Goal: Navigation & Orientation: Find specific page/section

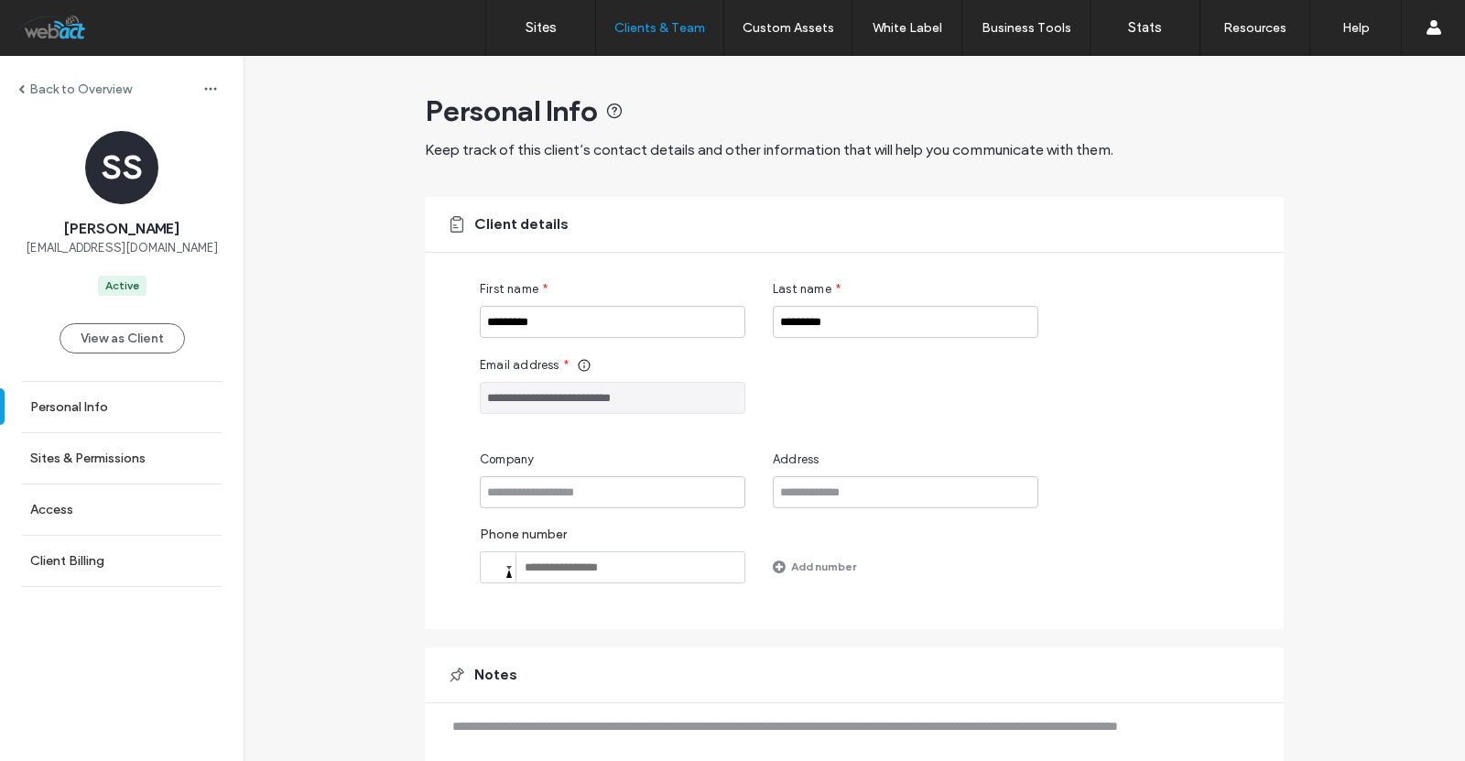
click at [52, 85] on label "Back to Overview" at bounding box center [80, 90] width 103 height 16
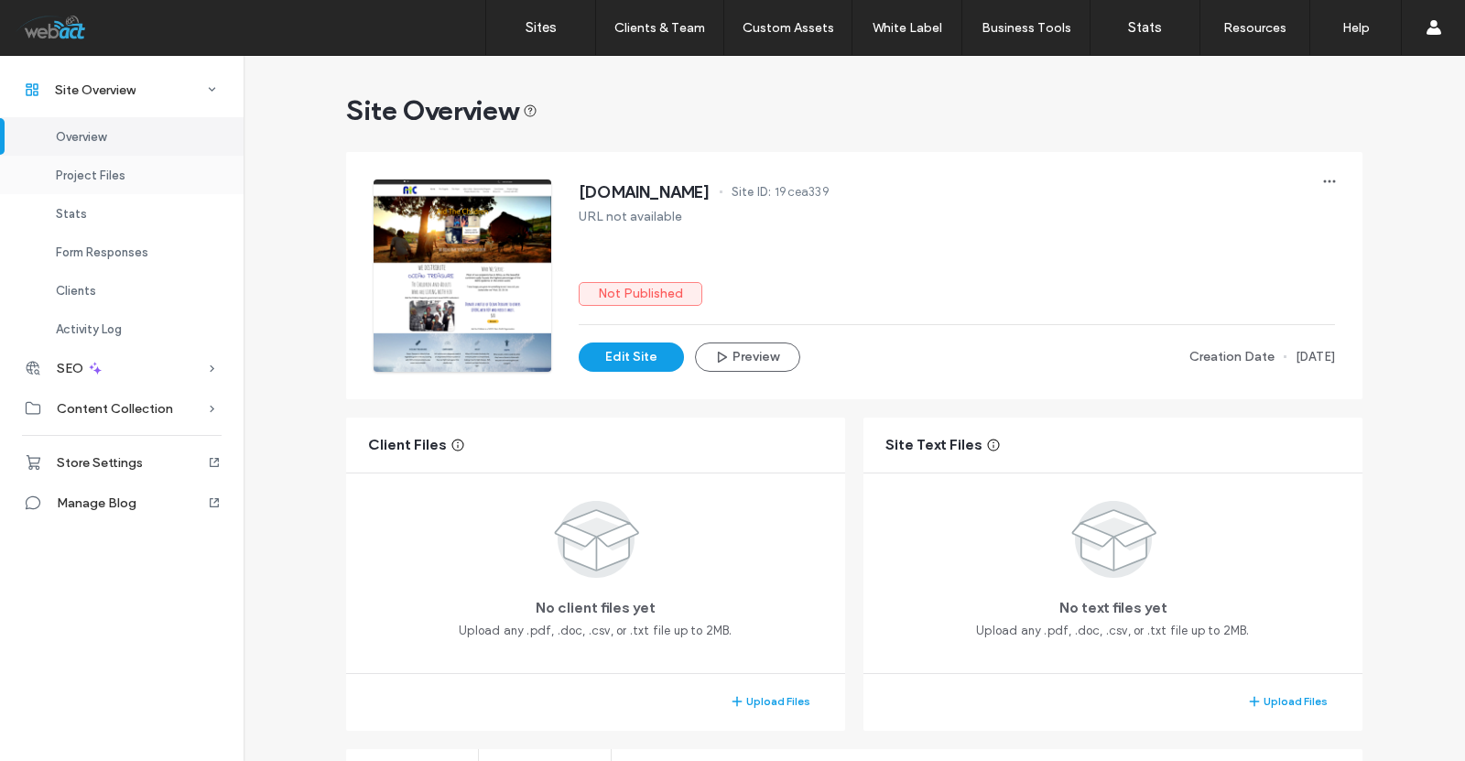
click at [96, 188] on div "Project Files" at bounding box center [122, 175] width 244 height 38
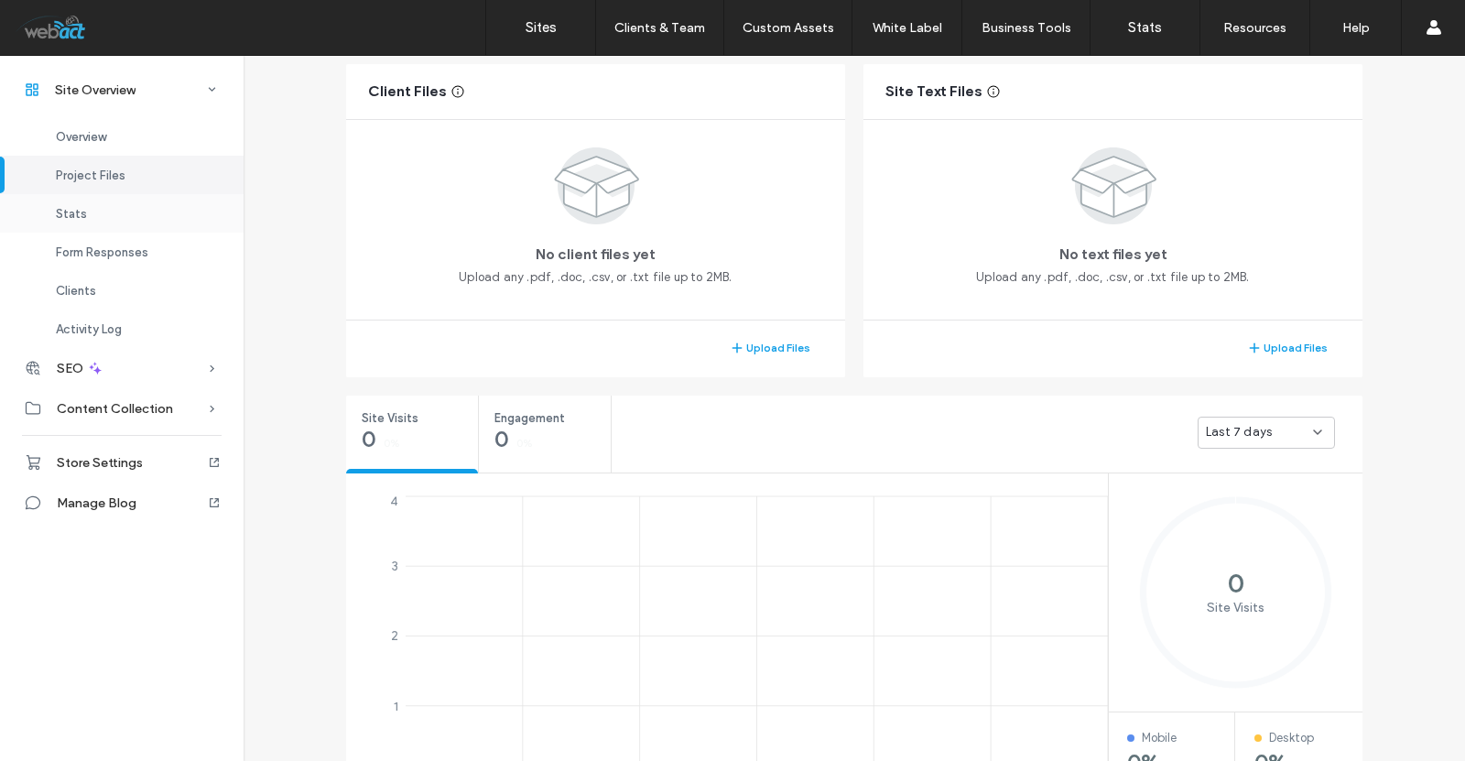
click at [91, 212] on div "Stats" at bounding box center [122, 213] width 244 height 38
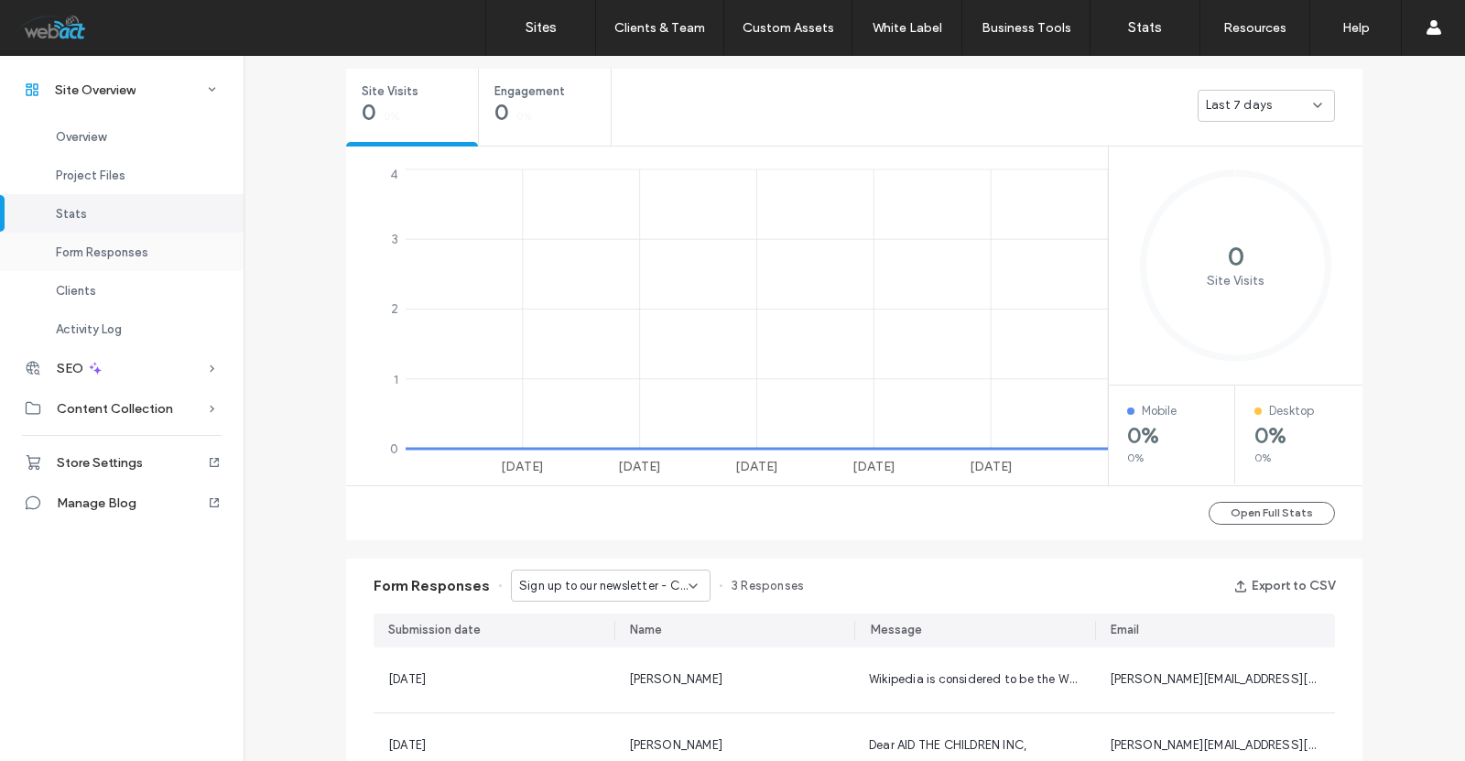
scroll to position [685, 0]
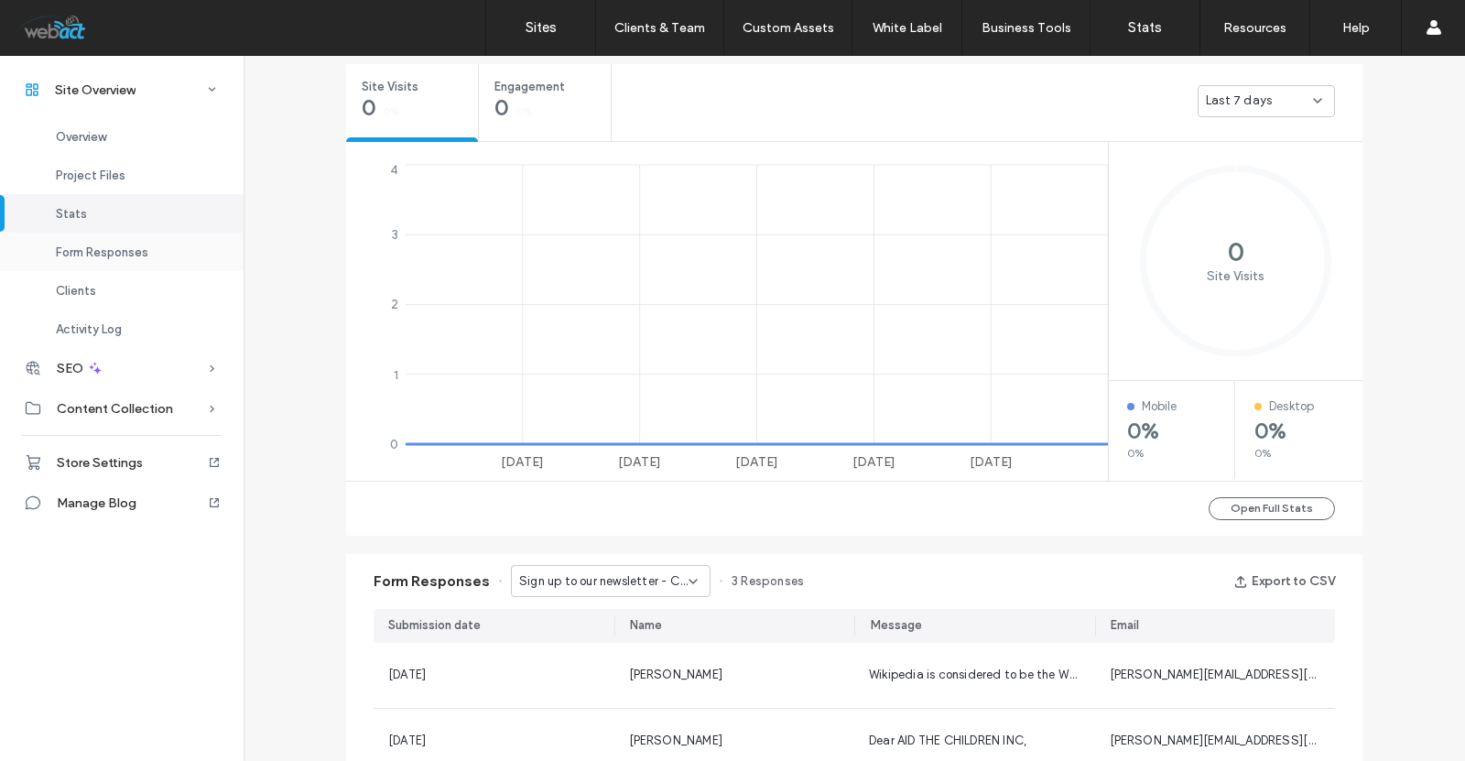
click at [102, 259] on div "Form Responses" at bounding box center [122, 252] width 244 height 38
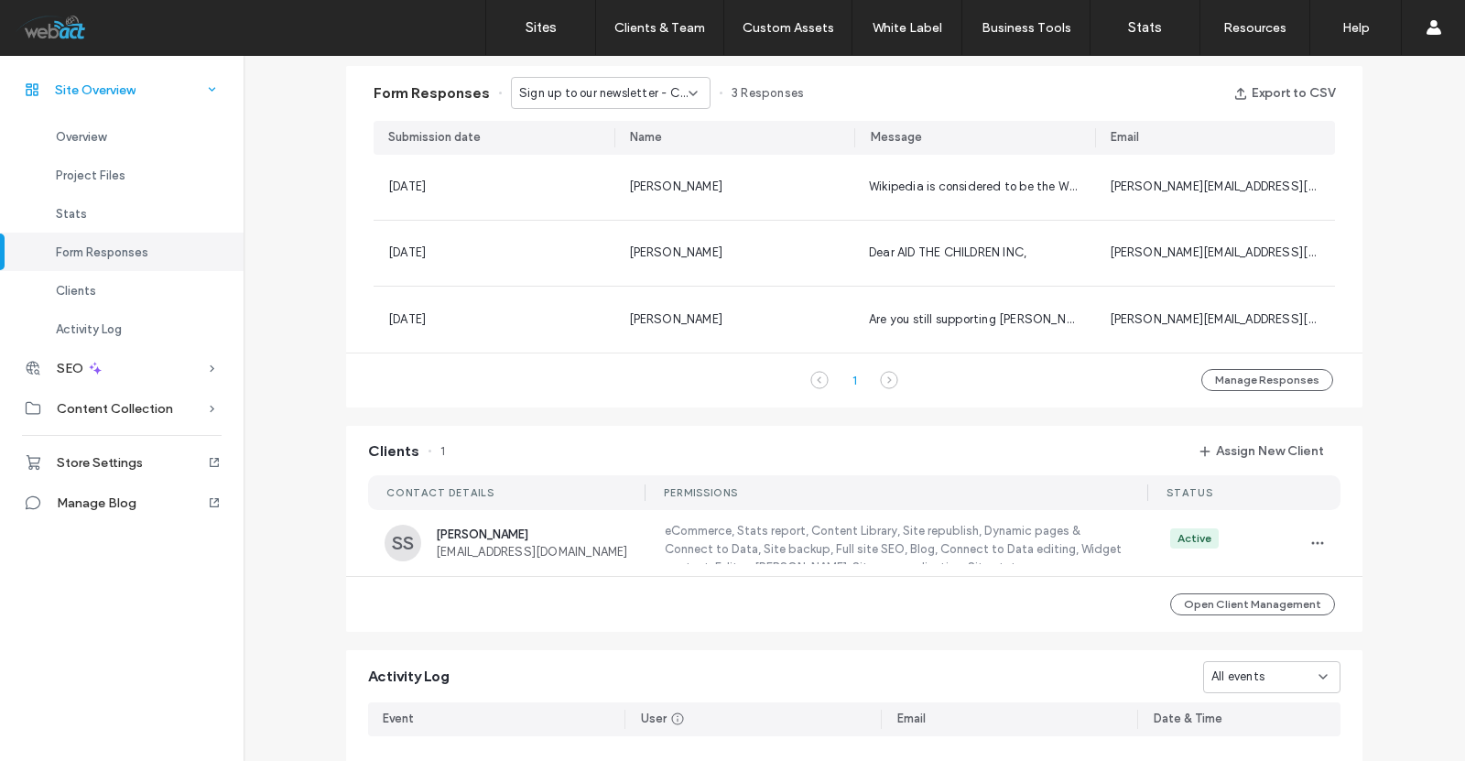
scroll to position [1175, 0]
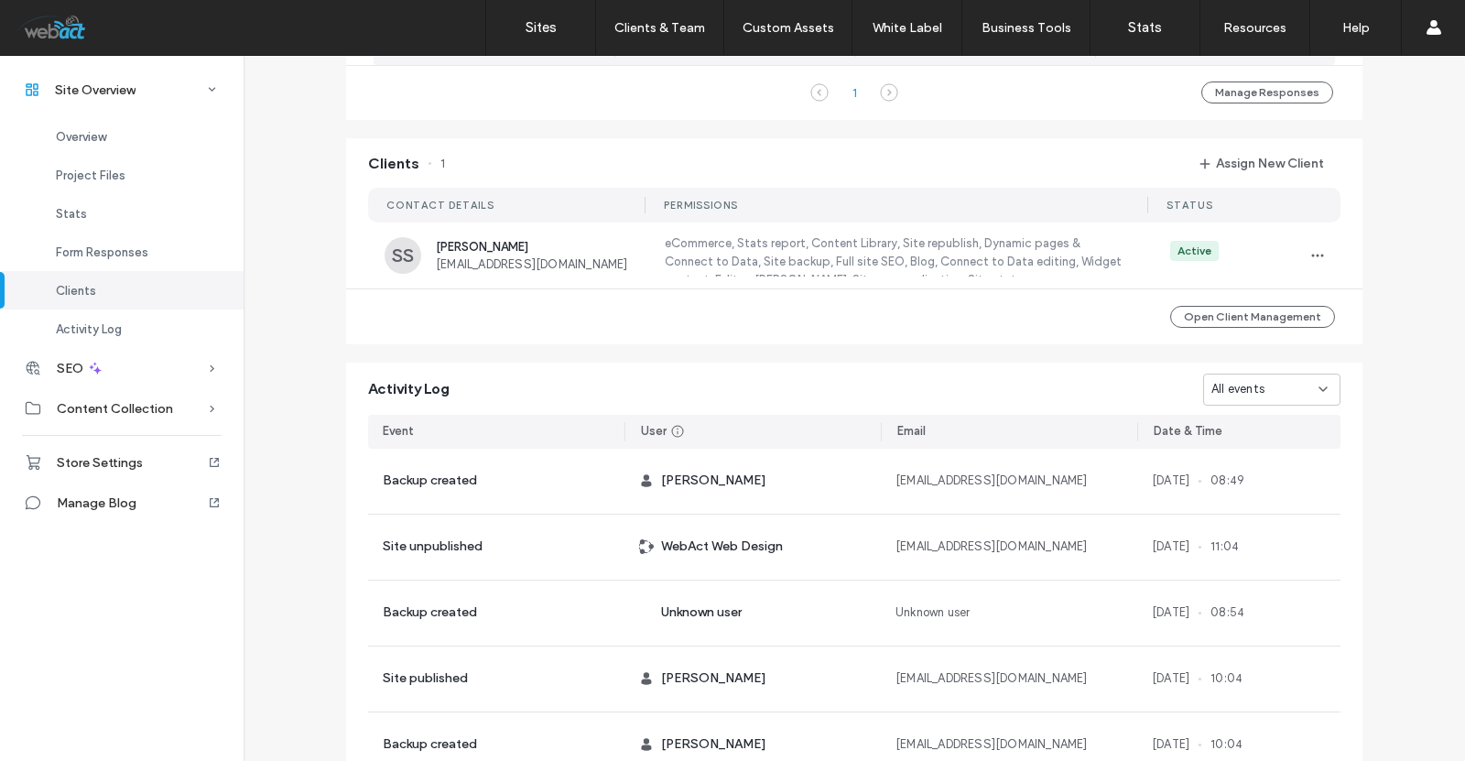
scroll to position [1602, 0]
